Goal: Task Accomplishment & Management: Complete application form

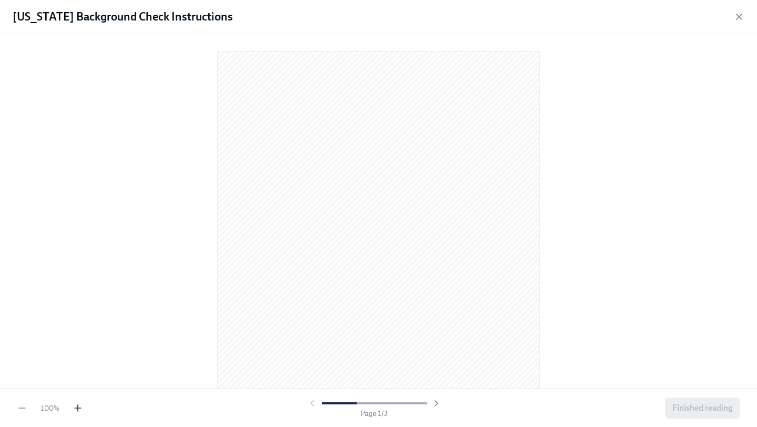
click at [79, 410] on icon "button" at bounding box center [78, 408] width 11 height 11
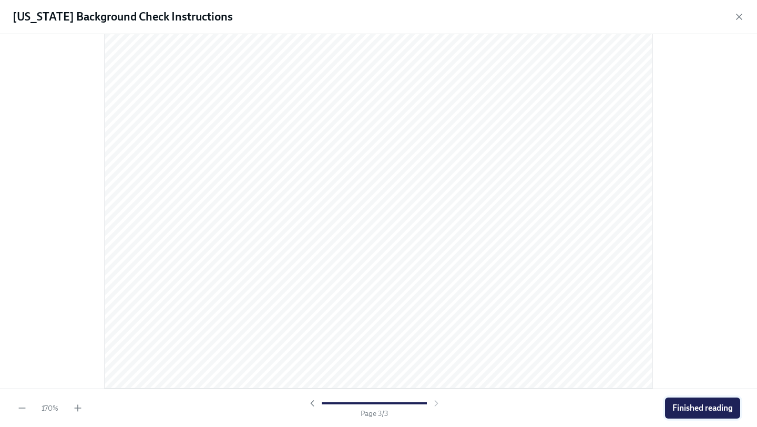
click at [683, 406] on span "Finished reading" at bounding box center [702, 408] width 60 height 11
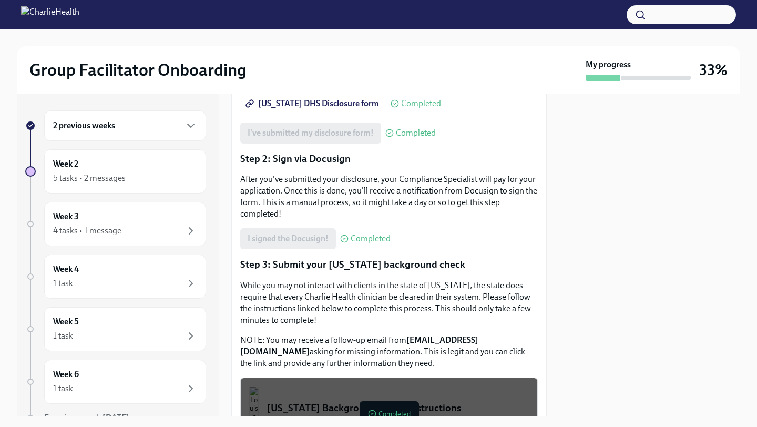
scroll to position [341, 0]
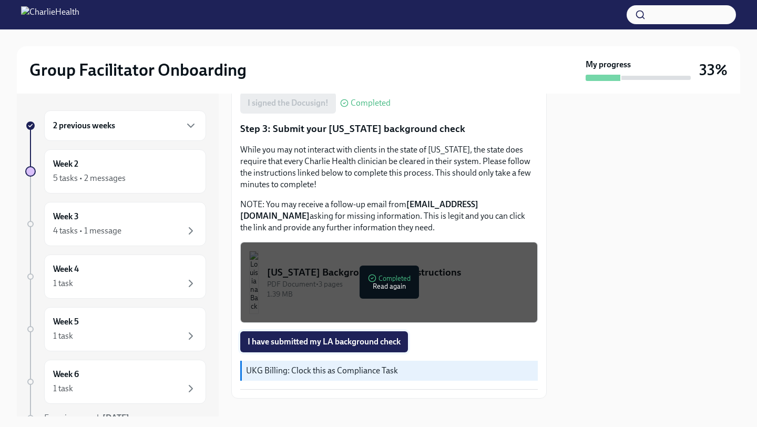
click at [380, 336] on span "I have submitted my LA background check" at bounding box center [324, 341] width 153 height 11
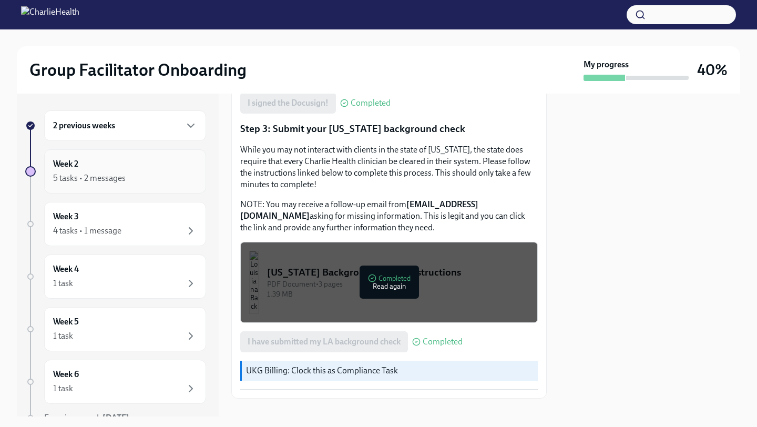
click at [165, 178] on div "5 tasks • 2 messages" at bounding box center [125, 178] width 144 height 13
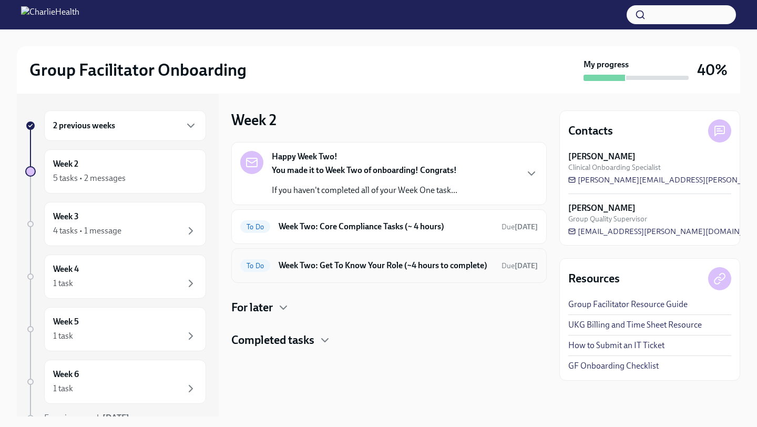
click at [391, 271] on h6 "Week Two: Get To Know Your Role (~4 hours to complete)" at bounding box center [386, 266] width 214 height 12
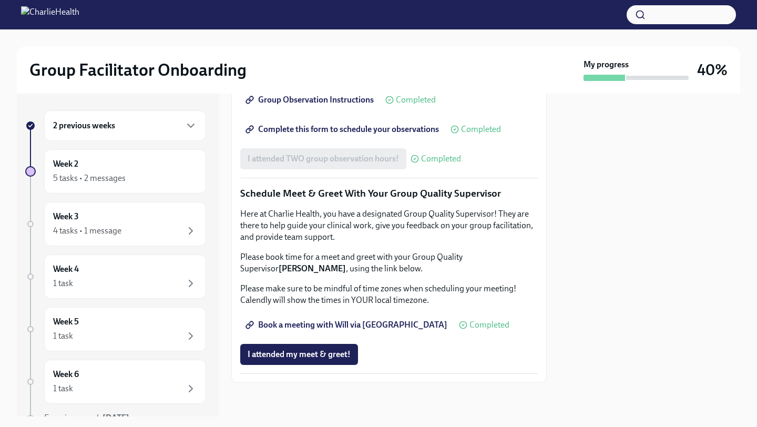
scroll to position [991, 0]
click at [160, 170] on div "Week 2 5 tasks • 2 messages" at bounding box center [125, 171] width 144 height 26
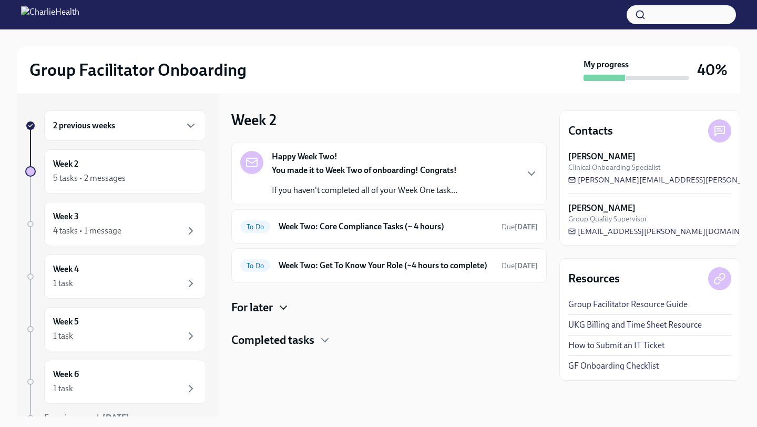
click at [283, 314] on icon "button" at bounding box center [283, 307] width 13 height 13
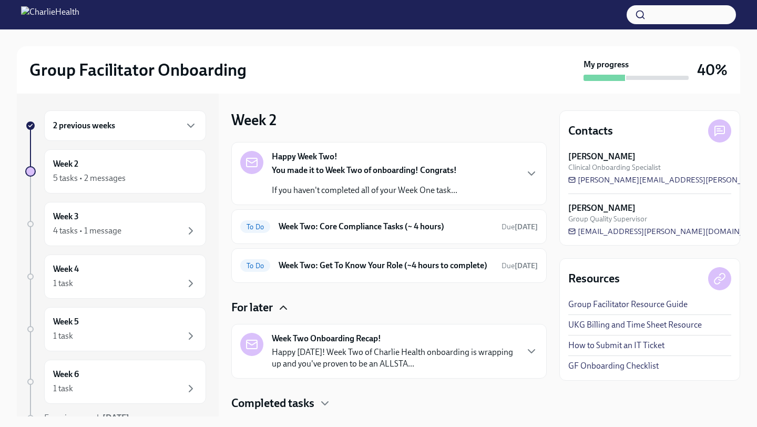
scroll to position [39, 0]
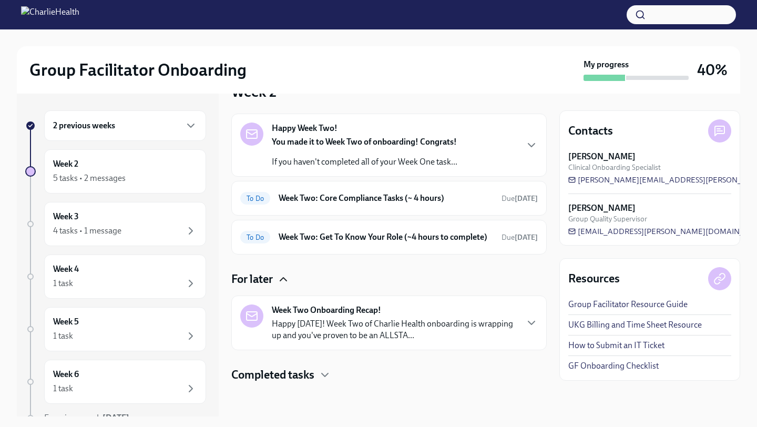
click at [327, 339] on p "Happy [DATE]! Week Two of Charlie Health onboarding is wrapping up and you've p…" at bounding box center [394, 329] width 245 height 23
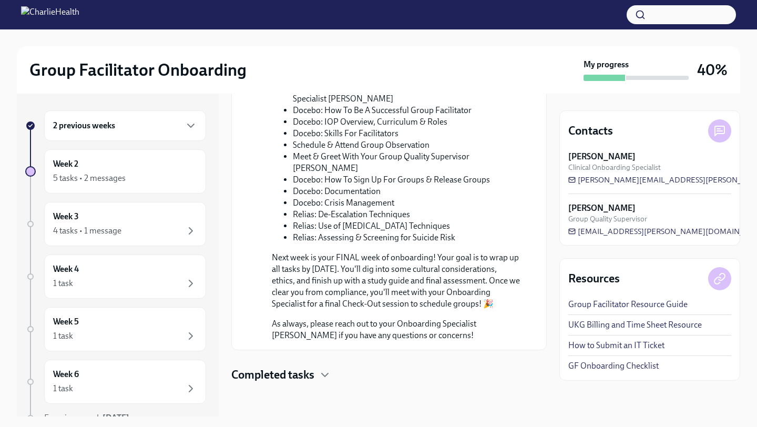
scroll to position [519, 0]
